Goal: Task Accomplishment & Management: Use online tool/utility

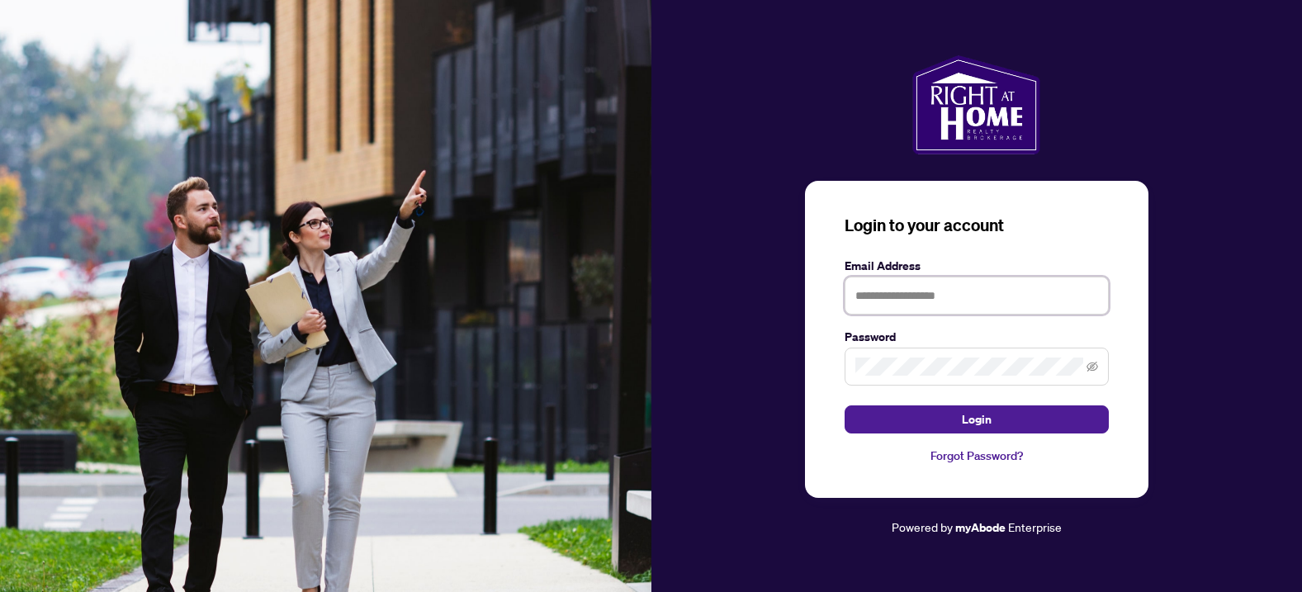
click at [908, 293] on input "text" at bounding box center [976, 295] width 264 height 38
type input "**********"
click at [976, 418] on button "Login" at bounding box center [976, 419] width 264 height 28
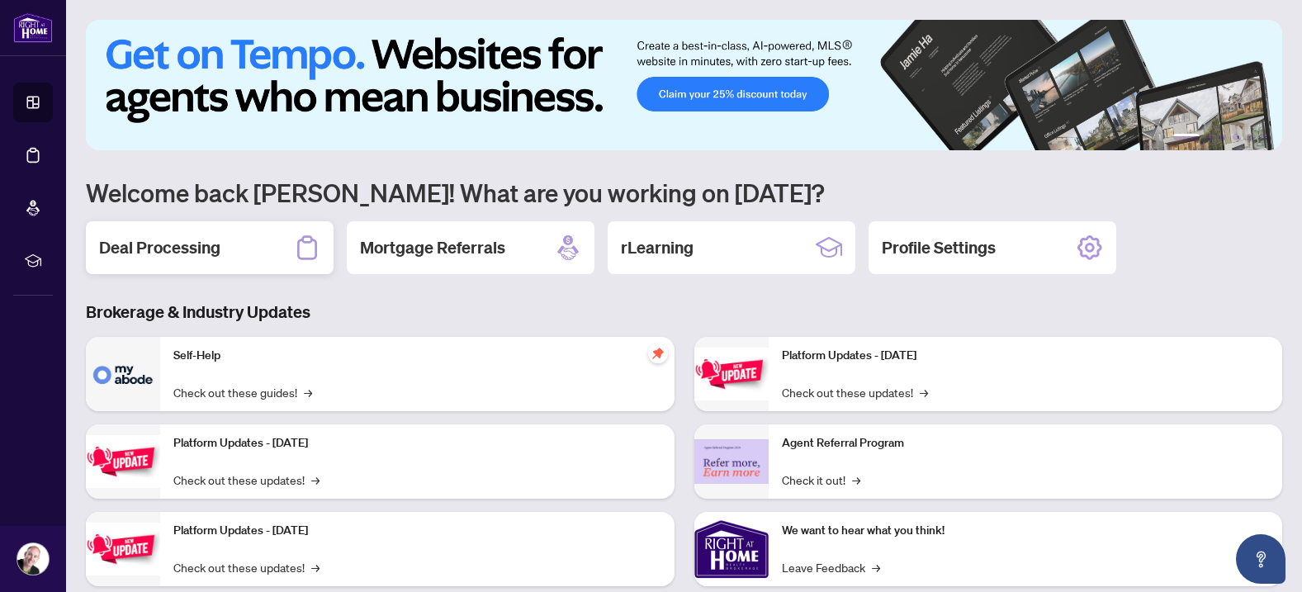
click at [179, 251] on h2 "Deal Processing" at bounding box center [159, 247] width 121 height 23
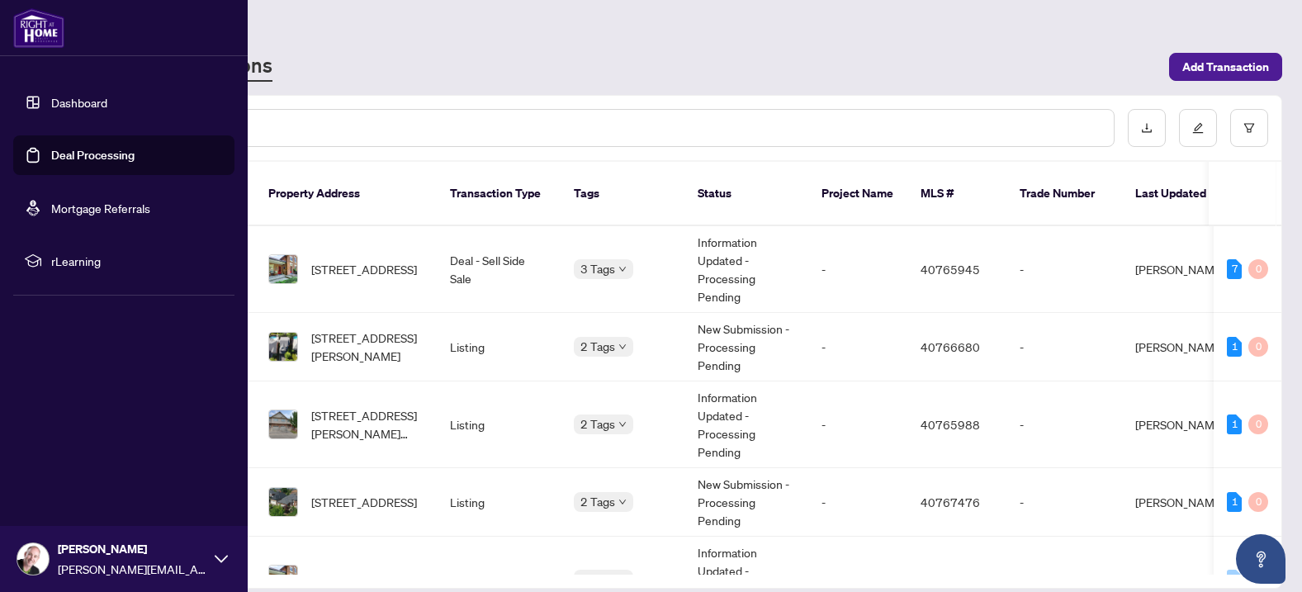
click at [29, 559] on img at bounding box center [32, 558] width 31 height 31
click at [83, 459] on span "Logout" at bounding box center [66, 460] width 37 height 26
